Goal: Task Accomplishment & Management: Complete application form

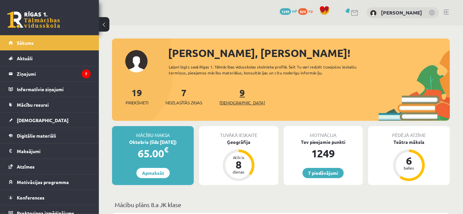
click at [233, 103] on span "[DEMOGRAPHIC_DATA]" at bounding box center [242, 103] width 45 height 7
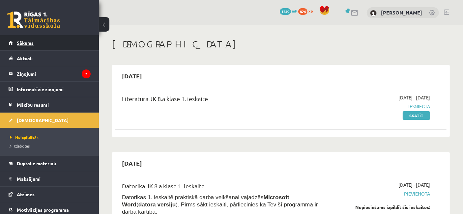
click at [21, 45] on link "Sākums" at bounding box center [50, 42] width 82 height 15
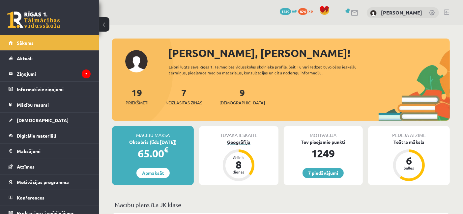
click at [234, 141] on div "Ģeogrāfija" at bounding box center [238, 142] width 79 height 7
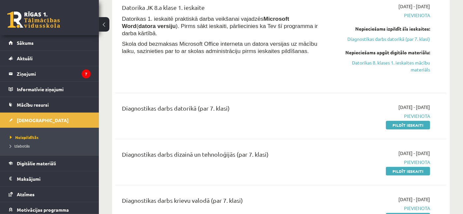
scroll to position [186, 0]
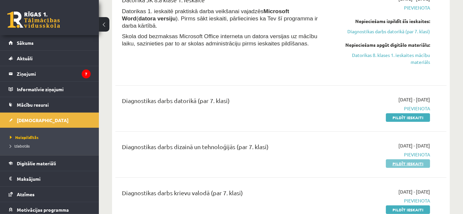
click at [409, 165] on link "Pildīt ieskaiti" at bounding box center [408, 164] width 44 height 9
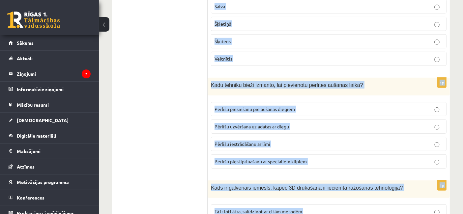
scroll to position [3053, 0]
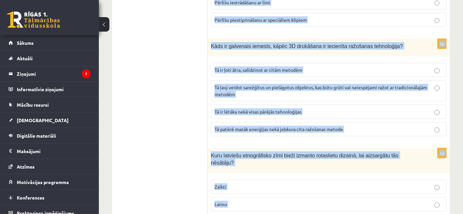
drag, startPoint x: 210, startPoint y: 8, endPoint x: 351, endPoint y: 231, distance: 264.5
copy form "Process, kurā izgatavo precīzu attēlojumu jebkurai trīsdimensionāla objekta vir…"
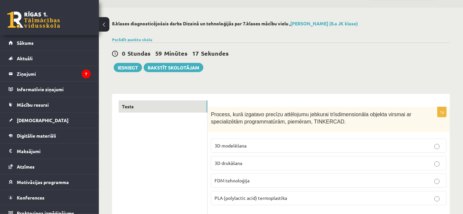
scroll to position [21, 0]
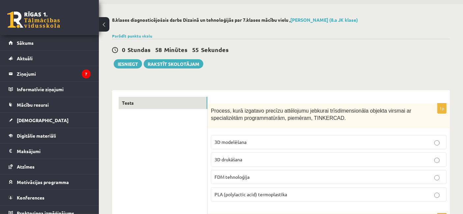
click at [251, 137] on label "3D modelēšana" at bounding box center [329, 142] width 236 height 14
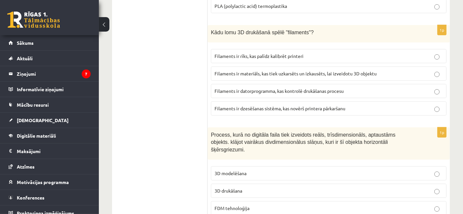
scroll to position [234, 0]
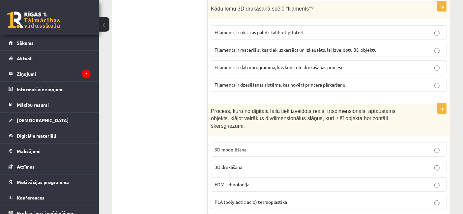
click at [277, 48] on span "Filaments ir materiāls, kas tiek uzkarsēts un izkausēts, lai izveidotu 3D objek…" at bounding box center [296, 50] width 162 height 6
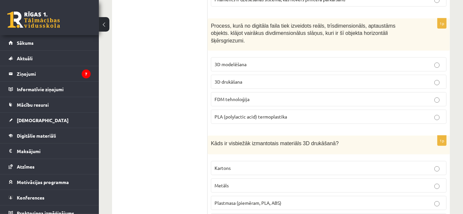
scroll to position [323, 0]
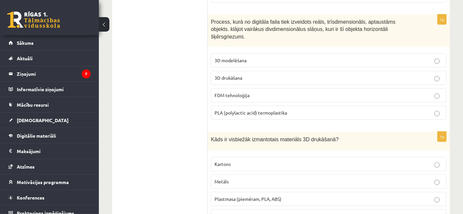
click at [269, 61] on fieldset "3D modelēšana 3D drukāšana FDM tehnoloģija PLA (polylactic acid) termoplastika" at bounding box center [329, 86] width 236 height 72
click at [296, 75] on p "3D drukāšana" at bounding box center [329, 78] width 228 height 7
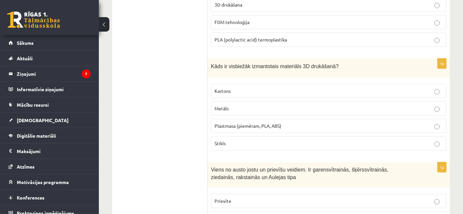
scroll to position [440, 0]
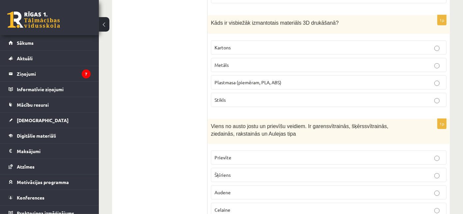
click at [242, 79] on span "Plastmasa (piemēram, PLA, ABS)" at bounding box center [248, 82] width 67 height 6
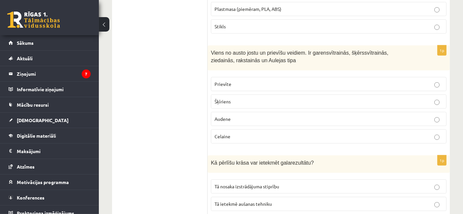
scroll to position [521, 0]
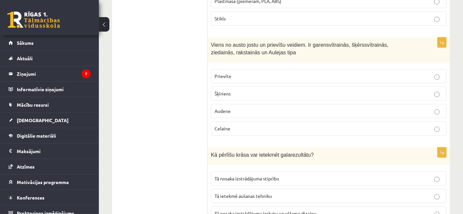
click at [232, 122] on label "Celaine" at bounding box center [329, 129] width 236 height 14
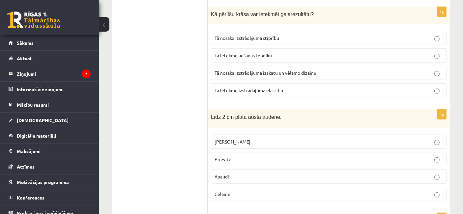
scroll to position [642, 0]
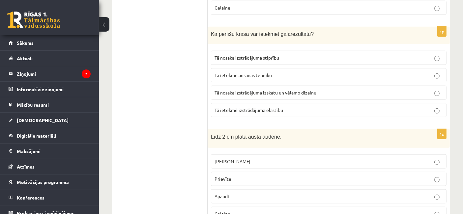
click at [254, 90] on span "Tā nosaka izstrādājuma izskatu un vēlamo dizainu" at bounding box center [266, 93] width 102 height 6
click at [236, 176] on p "Prievīte" at bounding box center [329, 179] width 228 height 7
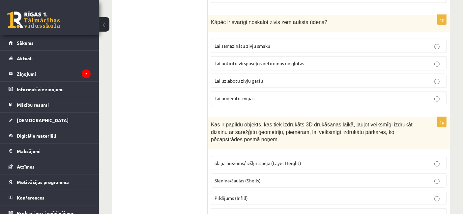
scroll to position [856, 0]
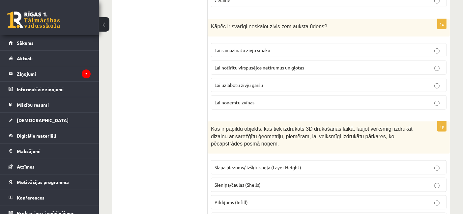
click at [260, 61] on label "Lai notīrītu virspusējos netīrumus un gļotas" at bounding box center [329, 68] width 236 height 14
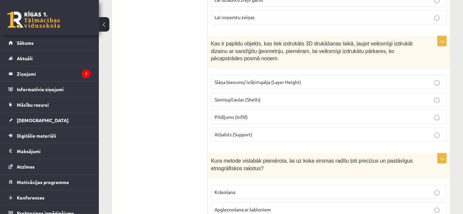
scroll to position [954, 0]
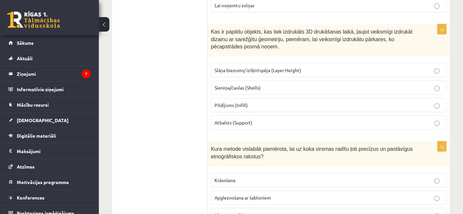
click at [255, 119] on p "Atbalsts (Support)" at bounding box center [329, 122] width 228 height 7
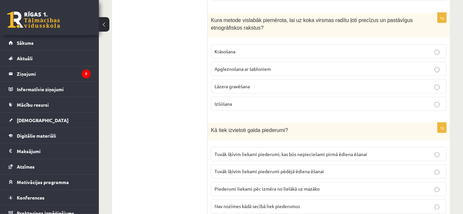
scroll to position [1075, 0]
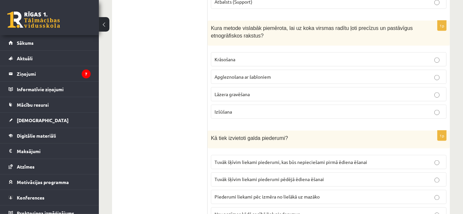
click at [240, 91] on p "Lāzera gravēšana" at bounding box center [329, 94] width 228 height 7
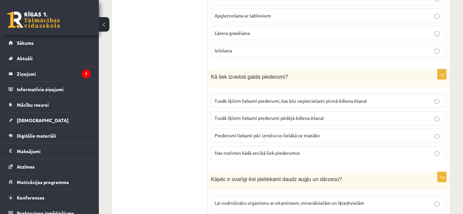
scroll to position [1140, 0]
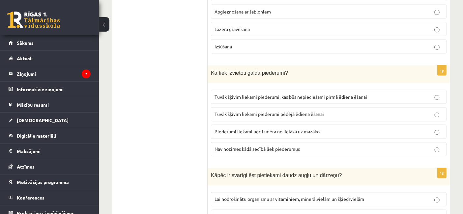
click at [286, 94] on span "Tuvāk šķīvim liekami piederumi, kas būs nepieciešami pirmā ēdiena ēšanai" at bounding box center [291, 97] width 153 height 6
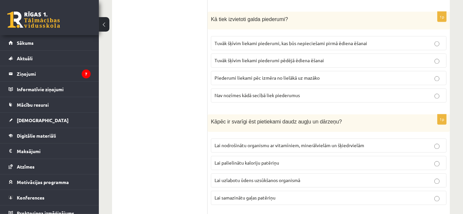
scroll to position [1209, 0]
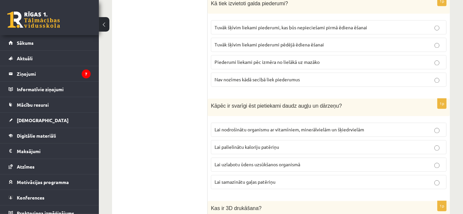
click at [384, 127] on p "Lai nodrošinātu organismu ar vitamīniem, minerālvielām un šķiedrvielām" at bounding box center [329, 130] width 228 height 7
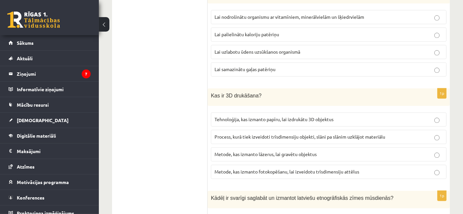
scroll to position [1334, 0]
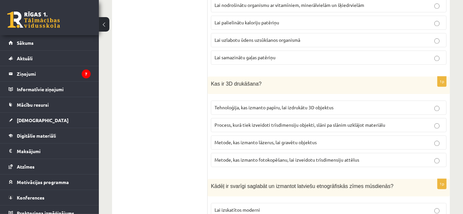
click at [400, 118] on label "Process, kurā tiek izveidoti trīsdimensiju objekti, slāni pa slānim uzklājot ma…" at bounding box center [329, 125] width 236 height 14
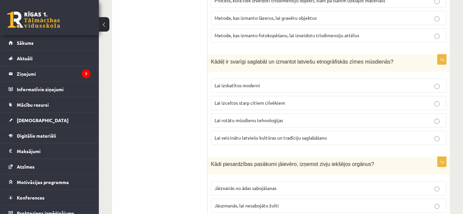
scroll to position [1463, 0]
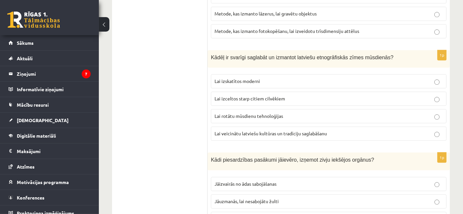
click at [301, 131] on span "Lai veicinātu latviešu kultūras un tradīciju saglabāšanu" at bounding box center [271, 134] width 112 height 6
click at [460, 96] on div "8.klases diagnosticējošais darbs Dizainā un tehnoloģijās par 7.klases mācību vi…" at bounding box center [281, 212] width 364 height 3300
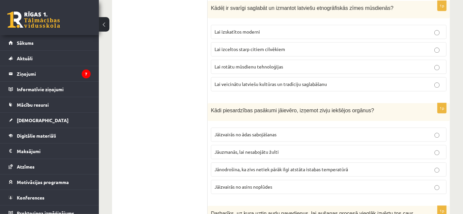
scroll to position [1564, 0]
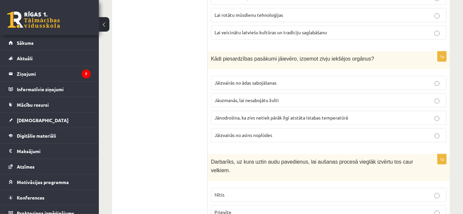
click at [279, 115] on span "Jānodrošina, ka zivs netiek pārāk ilgi atstāta istabas temperatūrā" at bounding box center [282, 118] width 134 height 6
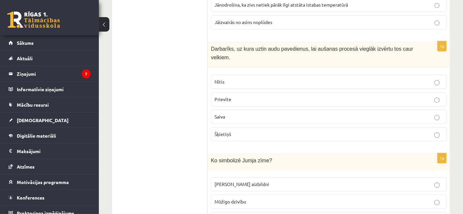
scroll to position [1682, 0]
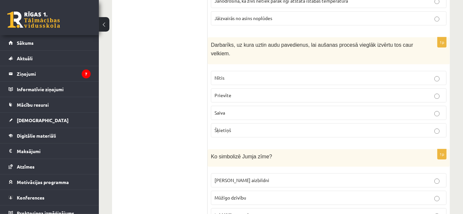
click at [240, 127] on p "Šķietiņš" at bounding box center [329, 130] width 228 height 7
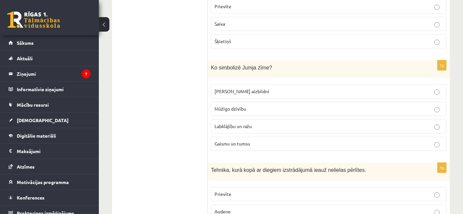
scroll to position [1782, 0]
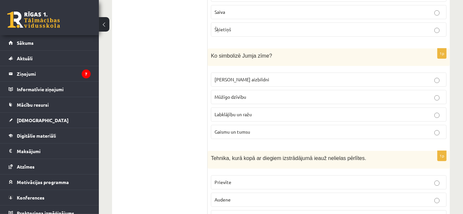
click at [248, 107] on label "Labklājību un ražu" at bounding box center [329, 114] width 236 height 14
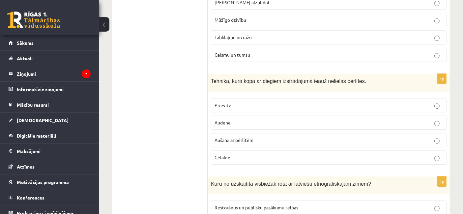
scroll to position [1872, 0]
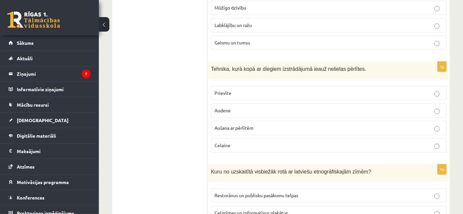
click at [278, 142] on p "Celaine" at bounding box center [329, 145] width 228 height 7
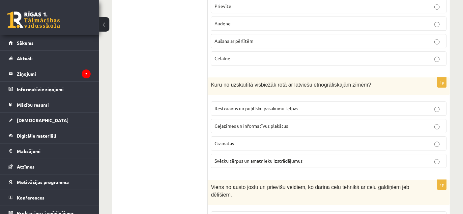
scroll to position [1963, 0]
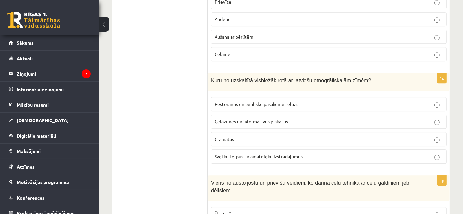
drag, startPoint x: 118, startPoint y: 100, endPoint x: 122, endPoint y: 96, distance: 6.3
click at [266, 153] on p "Svētku tērpus un amatnieku izstrādājumus" at bounding box center [329, 156] width 228 height 7
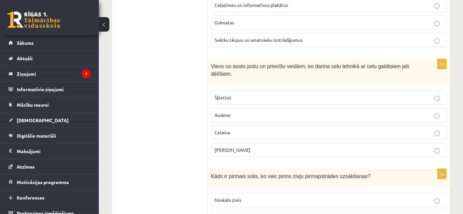
scroll to position [2088, 0]
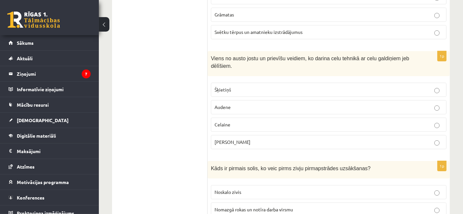
click at [258, 118] on label "Celaine" at bounding box center [329, 125] width 236 height 14
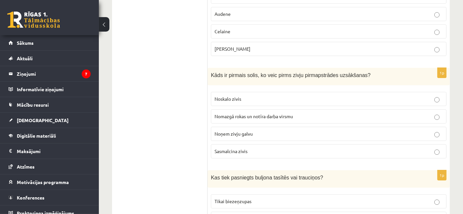
scroll to position [2193, 0]
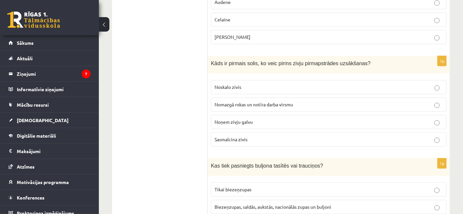
click at [271, 102] on span "Nomazgā rokas un notīra darba virsmu" at bounding box center [254, 105] width 78 height 6
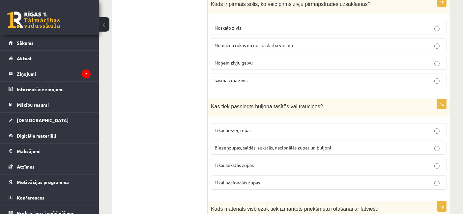
scroll to position [2260, 0]
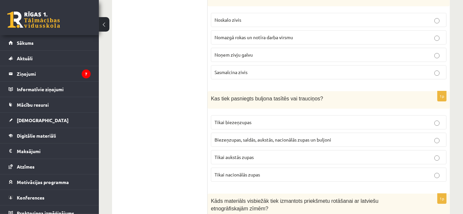
drag, startPoint x: 248, startPoint y: 106, endPoint x: 196, endPoint y: 133, distance: 58.4
click at [253, 137] on span "Biezeņzupas, saldās, aukstās, nacionālās zupas un buljoni" at bounding box center [273, 140] width 117 height 6
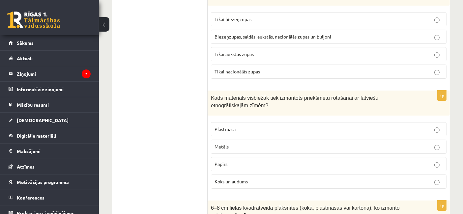
scroll to position [2399, 0]
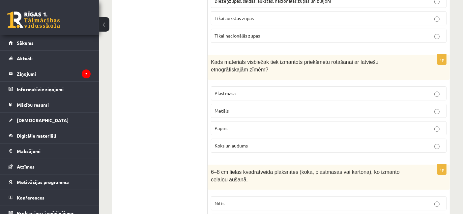
click at [250, 142] on p "Koks un audums" at bounding box center [329, 145] width 228 height 7
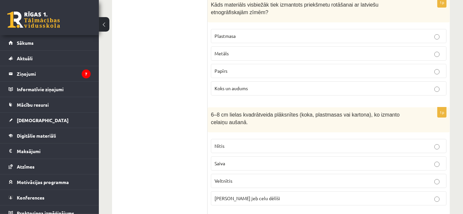
scroll to position [2465, 0]
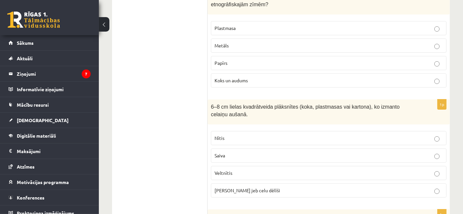
click at [231, 188] on span "Celu galdiņi jeb celu dēlīši" at bounding box center [248, 191] width 66 height 6
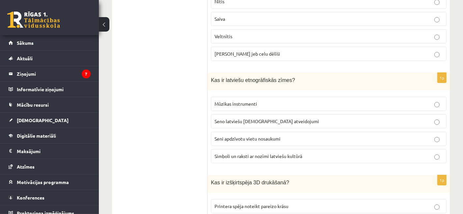
scroll to position [2605, 0]
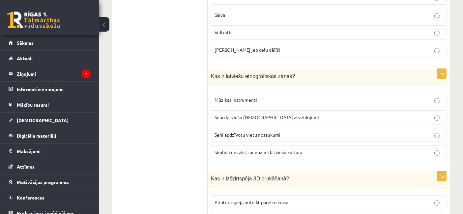
click at [236, 145] on label "Simboli un raksti ar nozīmi latviešu kultūrā" at bounding box center [329, 152] width 236 height 14
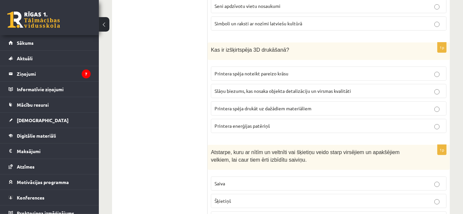
scroll to position [2726, 0]
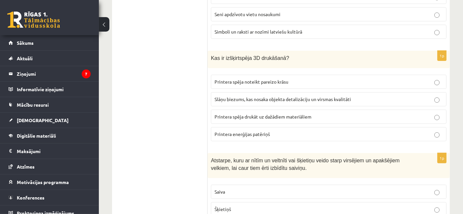
click at [254, 72] on fieldset "Printera spēja noteikt pareizo krāsu Slāņu biezums, kas nosaka objekta detalizā…" at bounding box center [329, 108] width 236 height 72
click at [256, 96] on span "Slāņu biezums, kas nosaka objekta detalizāciju un virsmas kvalitāti" at bounding box center [283, 99] width 136 height 6
click at [258, 96] on span "Slāņu biezums, kas nosaka objekta detalizāciju un virsmas kvalitāti" at bounding box center [283, 99] width 136 height 6
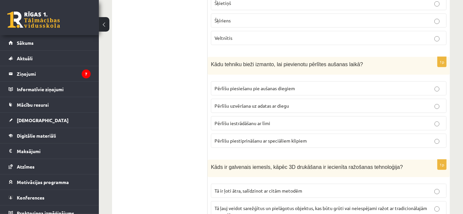
scroll to position [2913, 0]
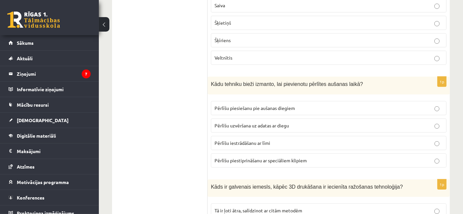
click at [254, 123] on span "Pērlīšu uzvēršana uz adatas ar diegu" at bounding box center [252, 126] width 75 height 6
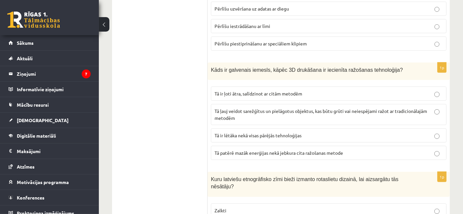
scroll to position [3053, 0]
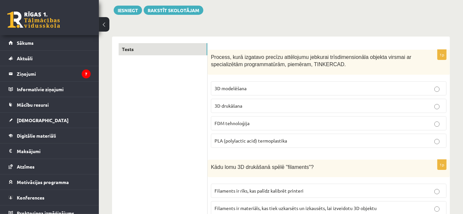
scroll to position [0, 0]
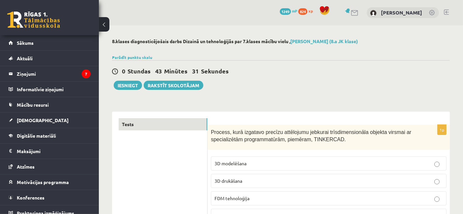
click at [124, 79] on div "0 Stundas 43 Minūtes 31 Sekundes Ieskaite saglabāta! Iesniegt Rakstīt skolotājam" at bounding box center [281, 75] width 338 height 30
click at [124, 85] on button "Iesniegt" at bounding box center [128, 85] width 28 height 9
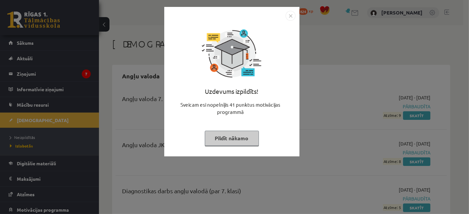
click at [240, 135] on button "Pildīt nākamo" at bounding box center [232, 138] width 54 height 15
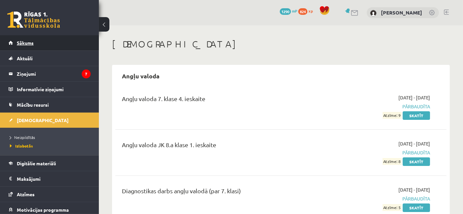
click at [20, 46] on link "Sākums" at bounding box center [50, 42] width 82 height 15
